Goal: Book appointment/travel/reservation

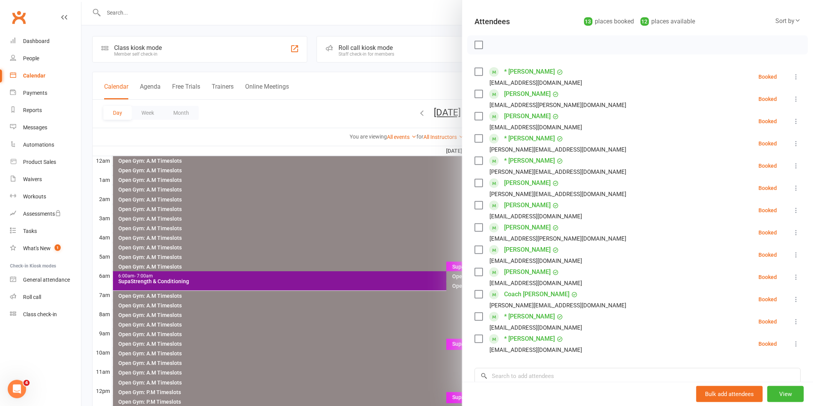
scroll to position [85, 0]
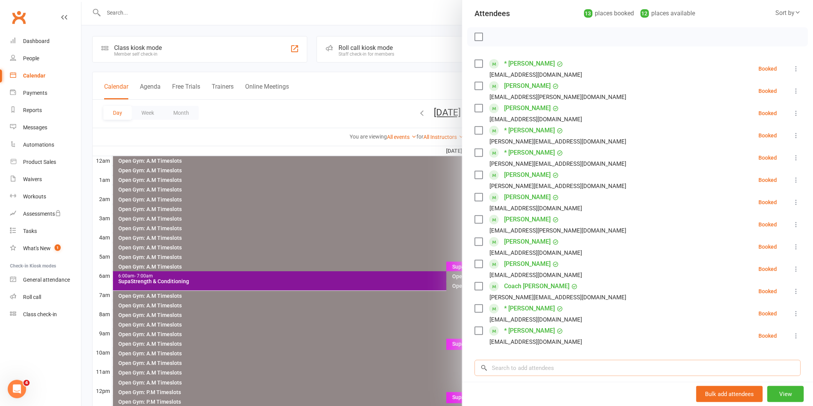
click at [532, 375] on input "search" at bounding box center [637, 368] width 326 height 16
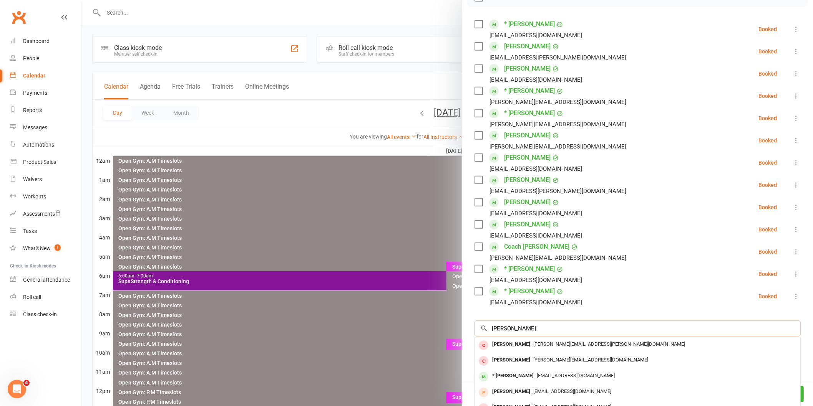
scroll to position [188, 0]
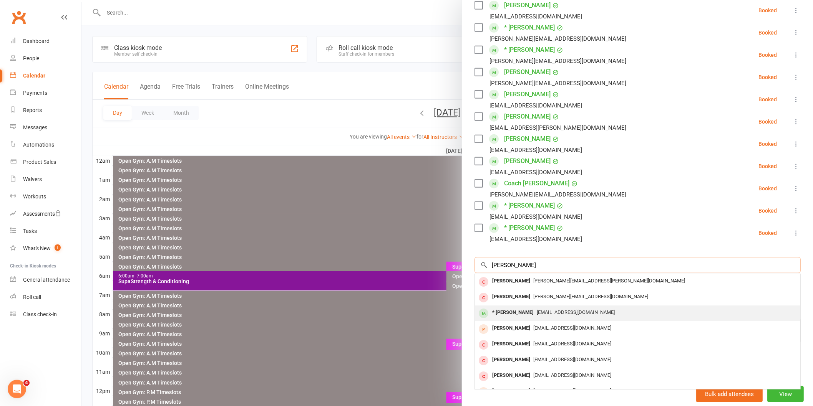
type input "[PERSON_NAME]"
click at [517, 312] on div "* [PERSON_NAME]" at bounding box center [513, 312] width 48 height 11
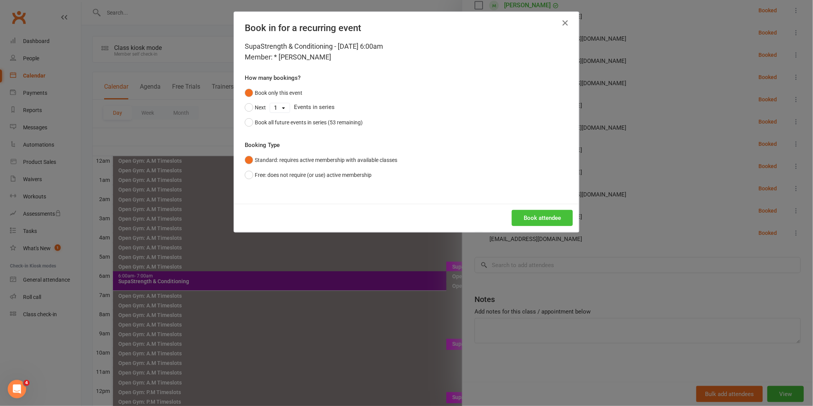
click at [533, 218] on button "Book attendee" at bounding box center [542, 218] width 61 height 16
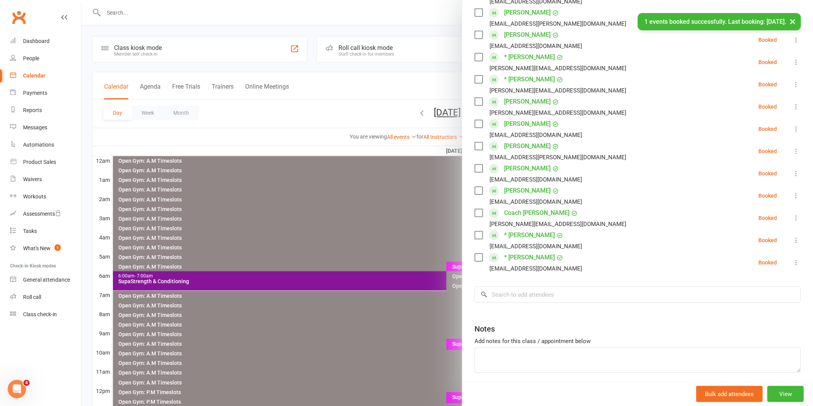
scroll to position [168, 0]
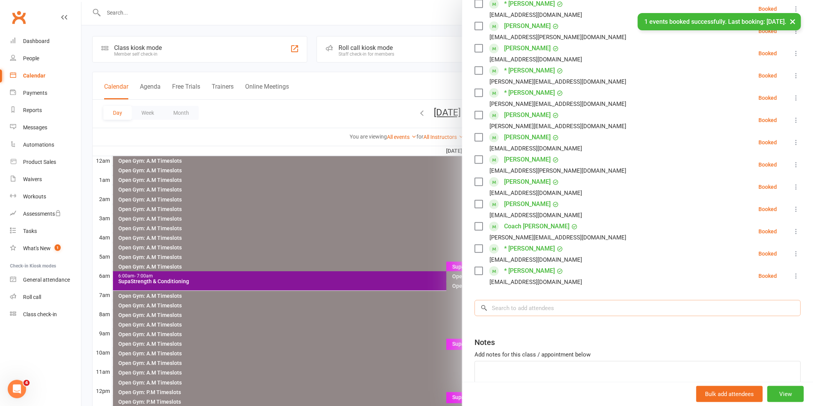
click at [517, 312] on input "search" at bounding box center [637, 308] width 326 height 16
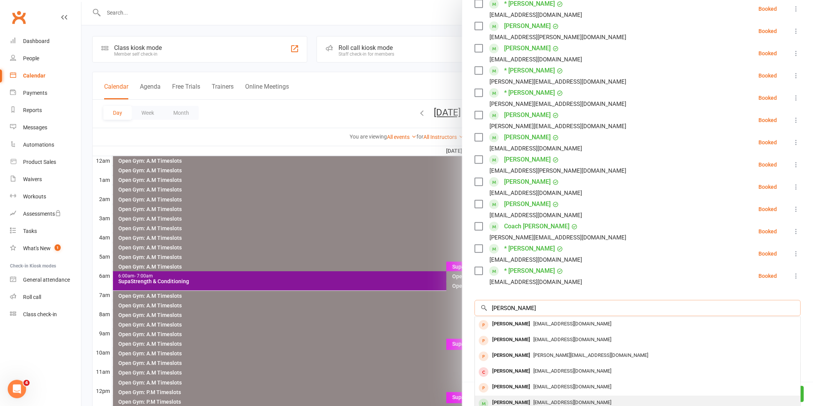
type input "[PERSON_NAME]"
click at [512, 400] on div "[PERSON_NAME]" at bounding box center [511, 403] width 44 height 11
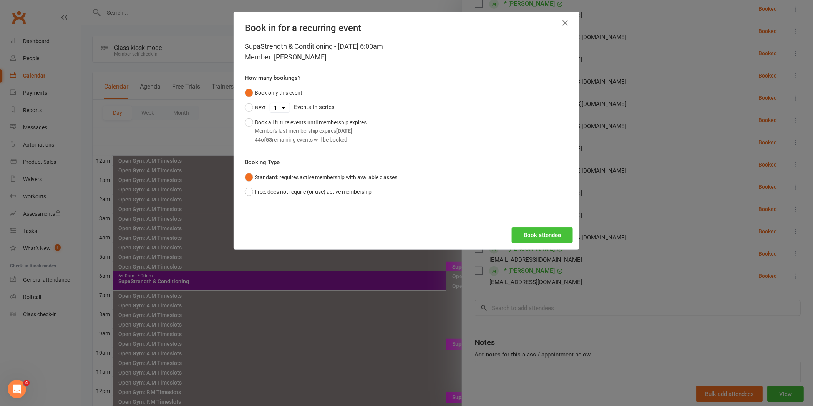
click at [521, 232] on button "Book attendee" at bounding box center [542, 235] width 61 height 16
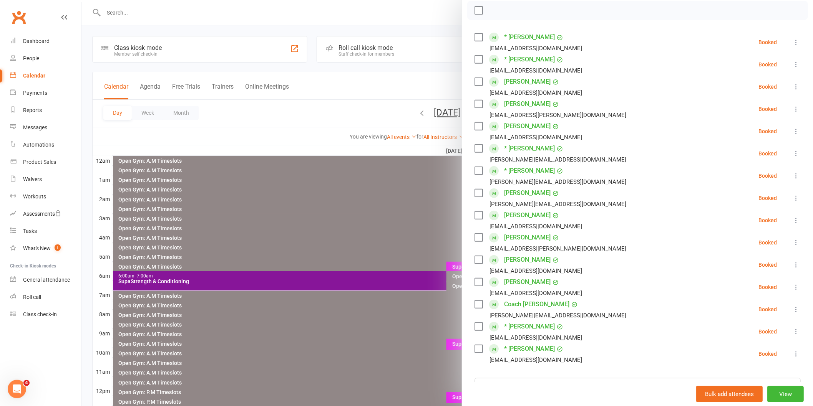
scroll to position [125, 0]
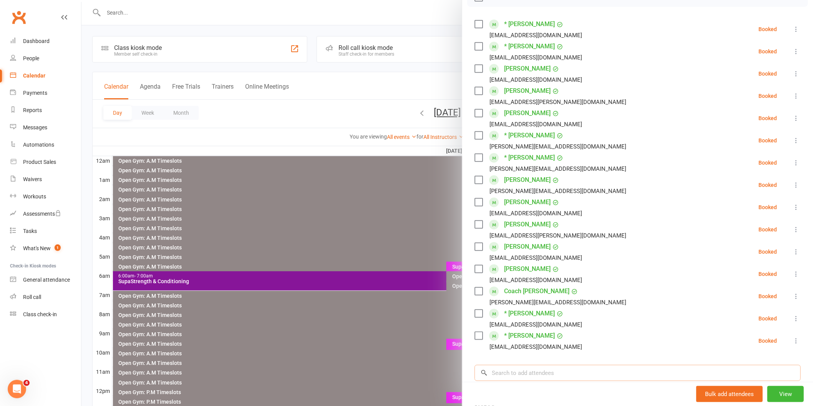
click at [524, 379] on input "search" at bounding box center [637, 373] width 326 height 16
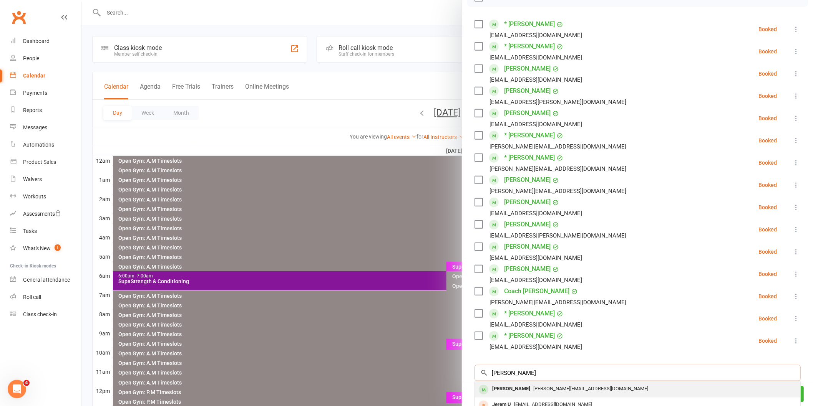
type input "[PERSON_NAME]"
click at [516, 391] on div "[PERSON_NAME]" at bounding box center [511, 389] width 44 height 11
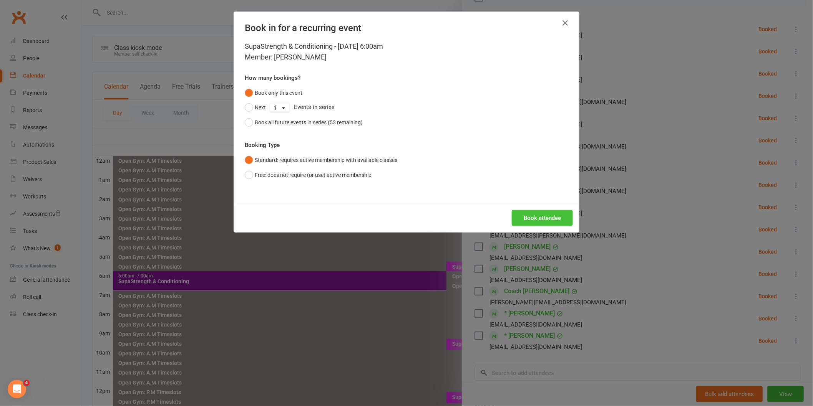
click at [520, 217] on button "Book attendee" at bounding box center [542, 218] width 61 height 16
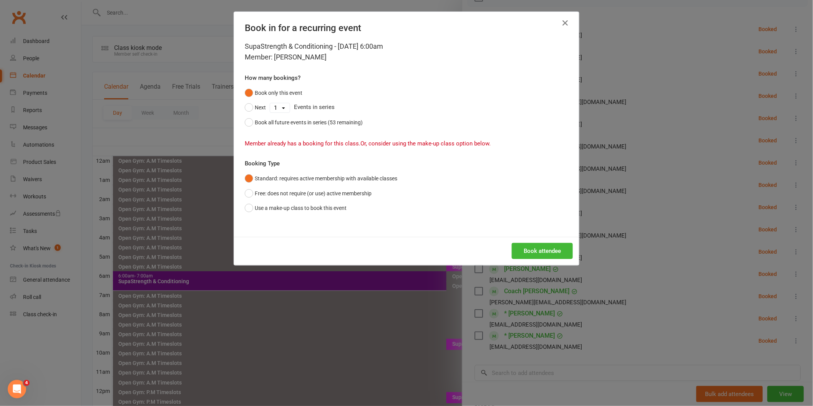
click at [598, 103] on div "Book in for a recurring event SupaStrength & Conditioning - [DATE] 6:00am Membe…" at bounding box center [406, 203] width 813 height 406
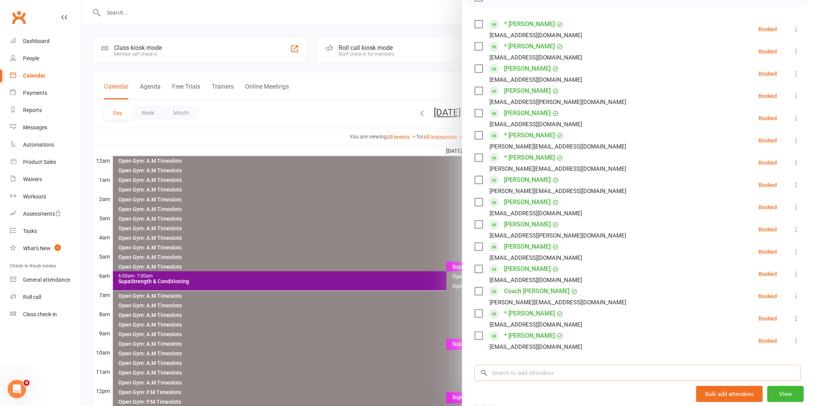
click at [507, 374] on input "search" at bounding box center [637, 373] width 326 height 16
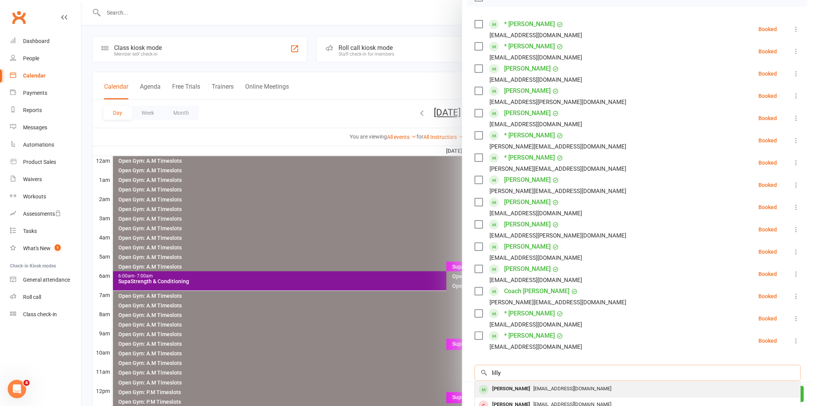
type input "lilly"
click at [507, 387] on div "[PERSON_NAME]" at bounding box center [511, 389] width 44 height 11
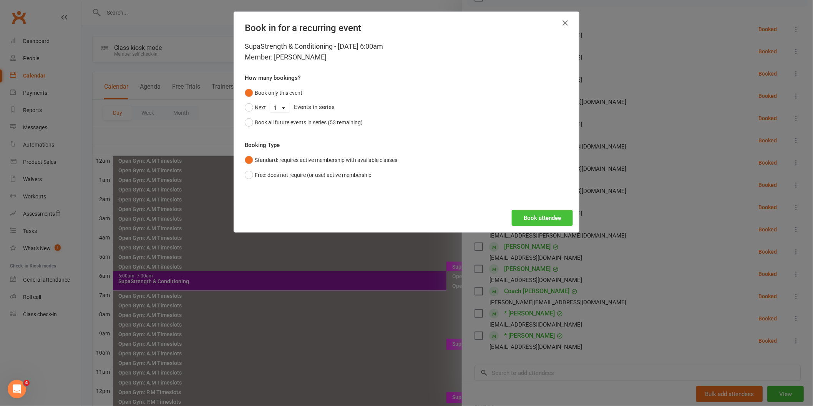
click at [534, 219] on button "Book attendee" at bounding box center [542, 218] width 61 height 16
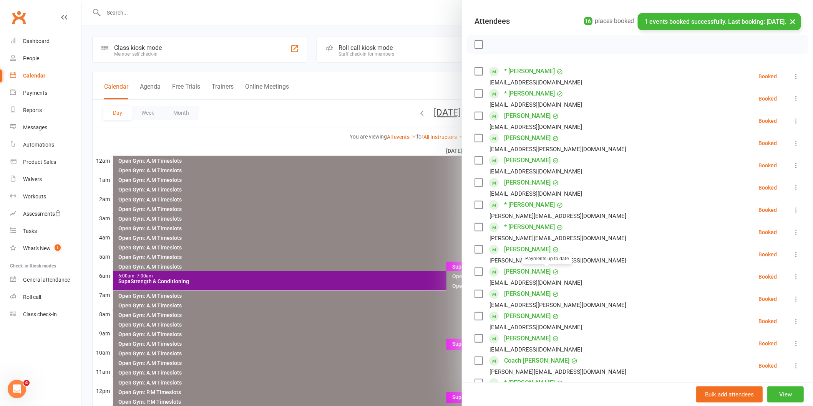
scroll to position [0, 0]
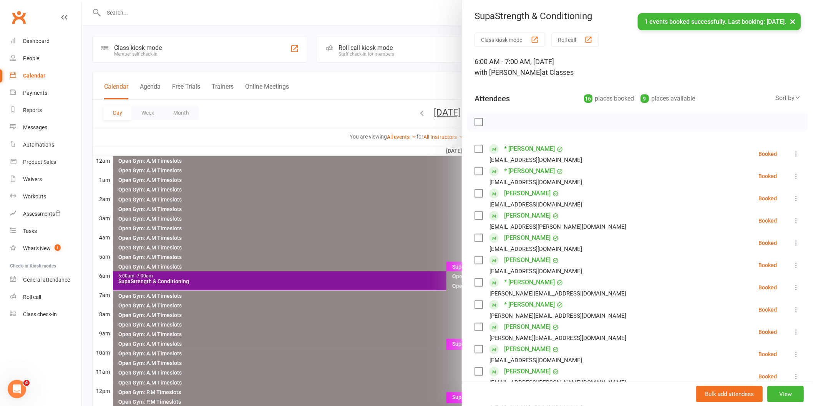
click at [478, 121] on label at bounding box center [478, 122] width 8 height 8
click at [492, 120] on icon "button" at bounding box center [495, 122] width 8 height 8
